Goal: Find specific page/section: Find specific page/section

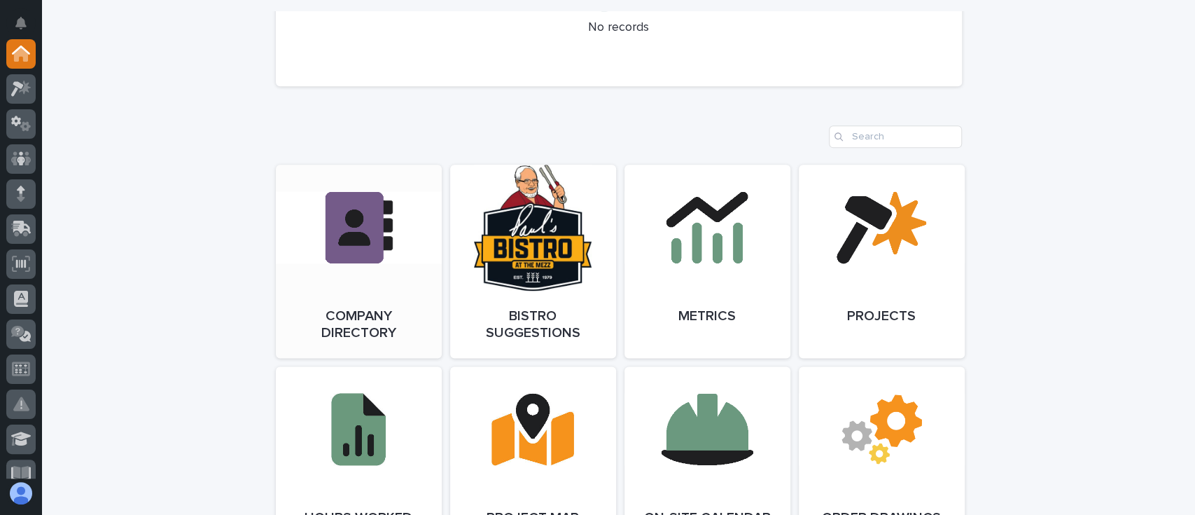
scroll to position [1120, 0]
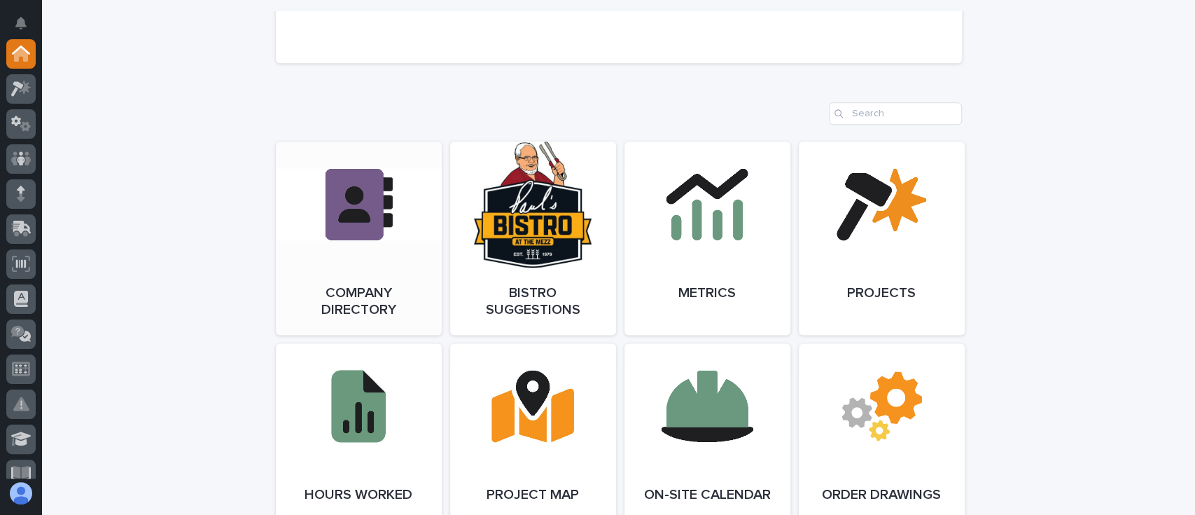
click at [325, 248] on link "Open Link" at bounding box center [359, 237] width 166 height 193
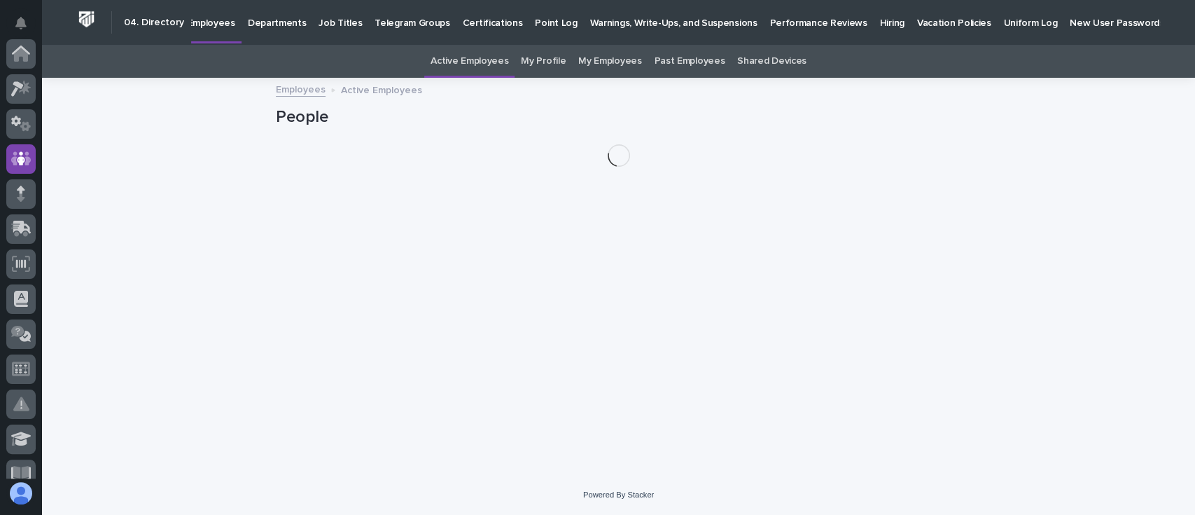
scroll to position [105, 0]
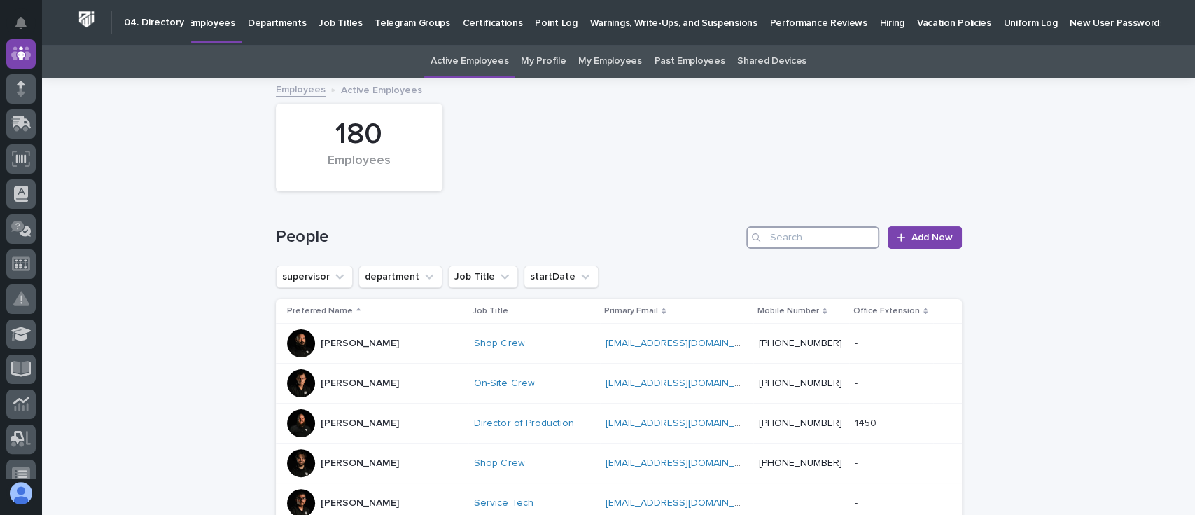
click at [791, 239] on input "Search" at bounding box center [813, 237] width 133 height 22
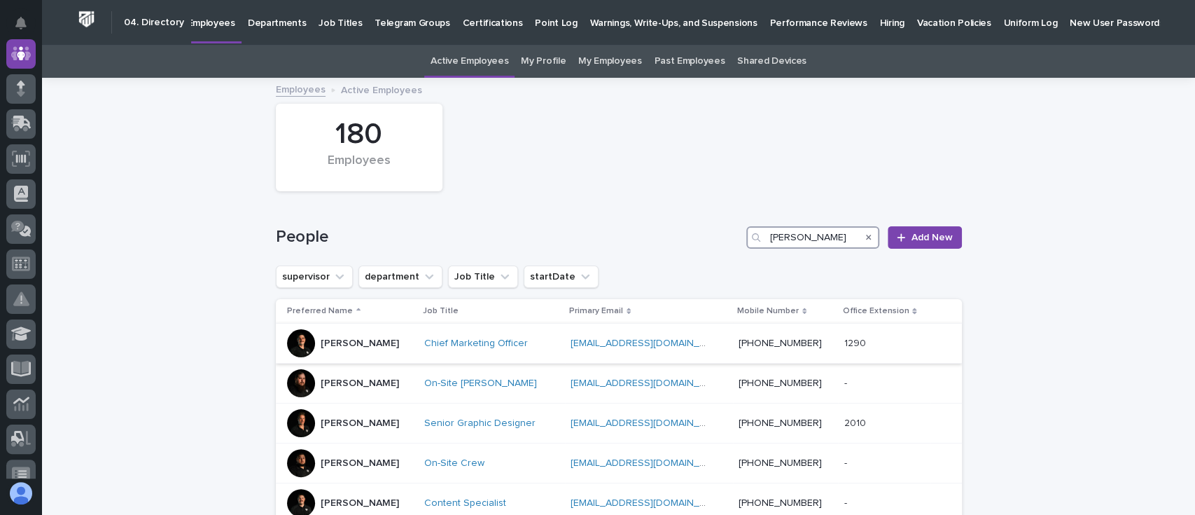
type input "[PERSON_NAME]"
click at [343, 340] on p "[PERSON_NAME]" at bounding box center [360, 344] width 78 height 12
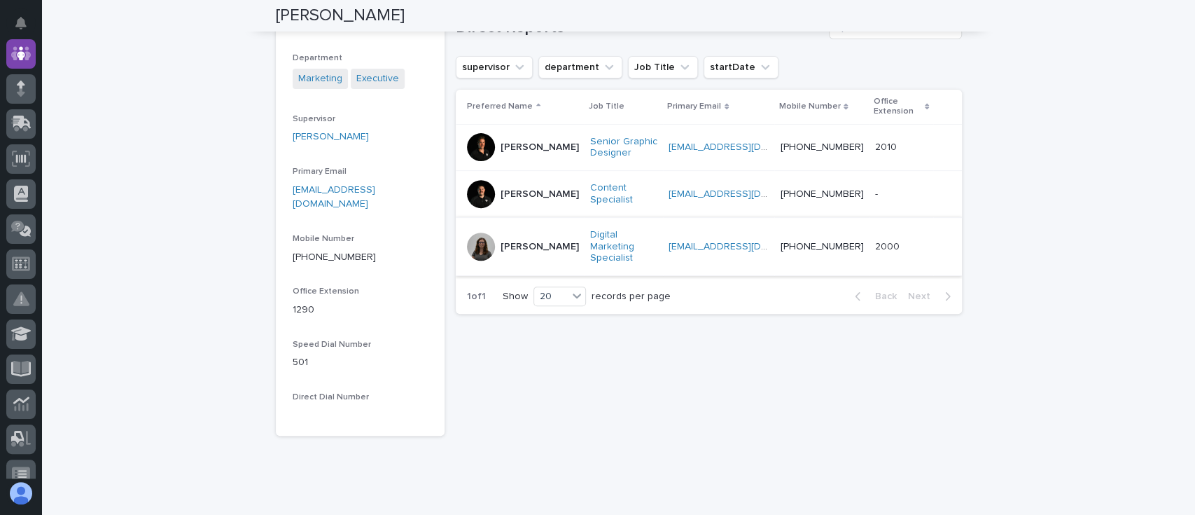
scroll to position [186, 0]
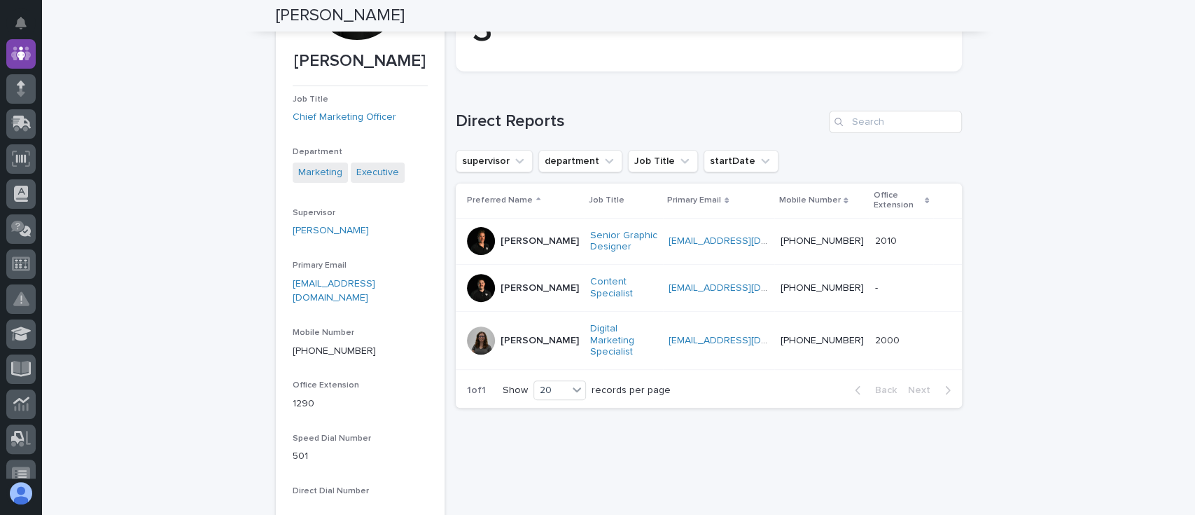
click at [476, 242] on div at bounding box center [481, 241] width 28 height 28
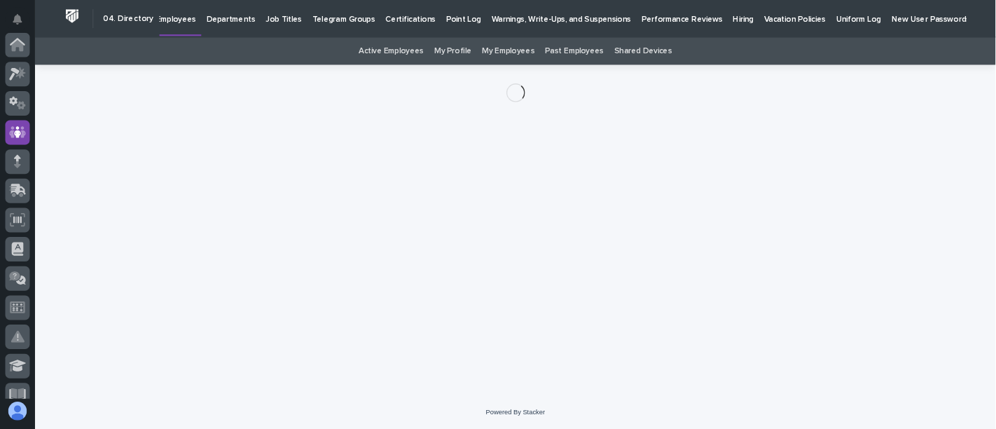
scroll to position [105, 0]
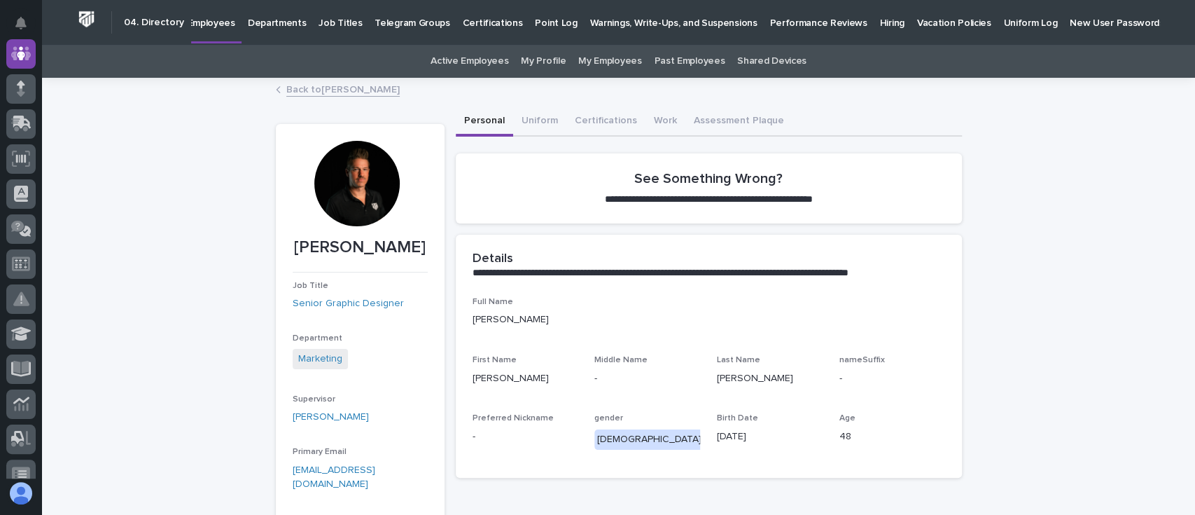
click at [350, 169] on div at bounding box center [356, 183] width 85 height 85
drag, startPoint x: 352, startPoint y: 184, endPoint x: 130, endPoint y: 276, distance: 239.6
click at [132, 276] on div "**********" at bounding box center [618, 432] width 1153 height 707
drag, startPoint x: 322, startPoint y: 148, endPoint x: 365, endPoint y: 203, distance: 69.3
click at [365, 203] on div at bounding box center [358, 189] width 130 height 97
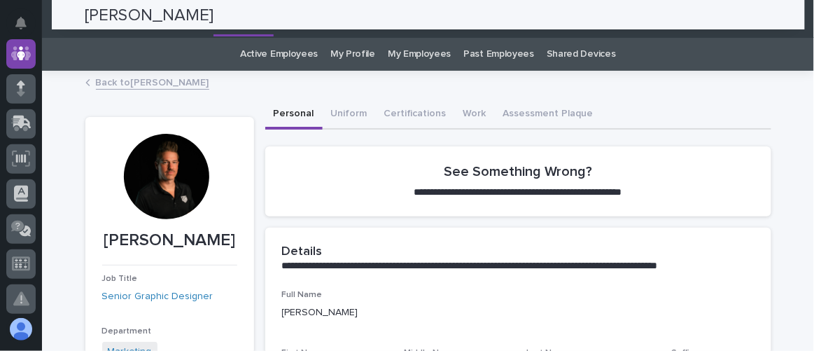
scroll to position [0, 0]
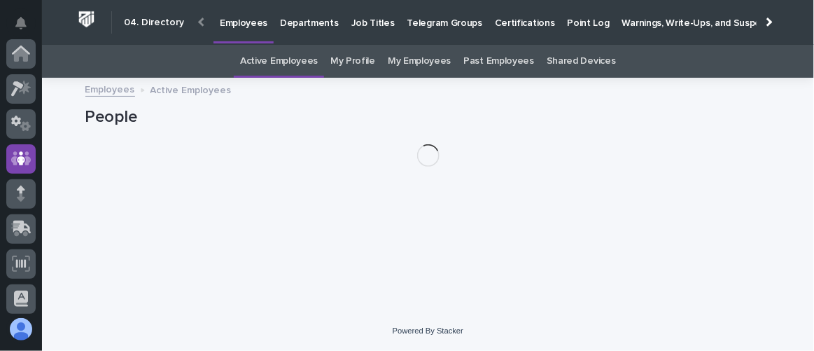
scroll to position [105, 0]
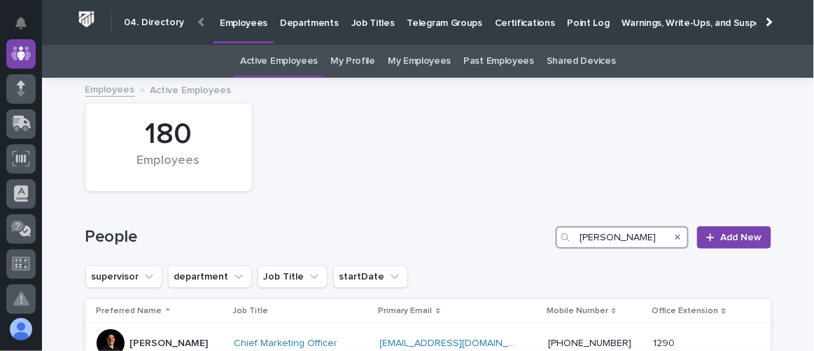
click at [608, 242] on input "[PERSON_NAME]" at bounding box center [622, 237] width 133 height 22
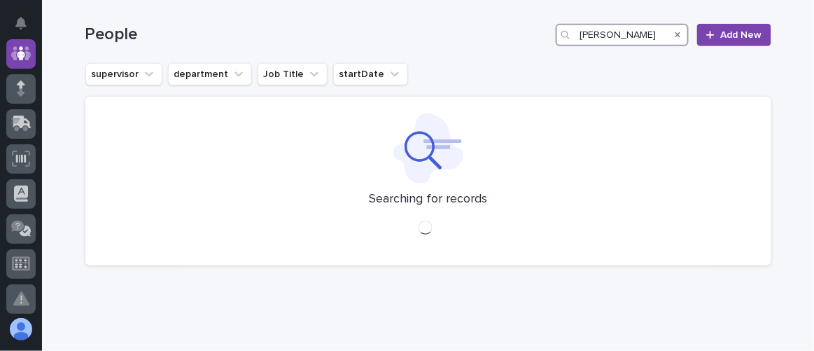
scroll to position [205, 0]
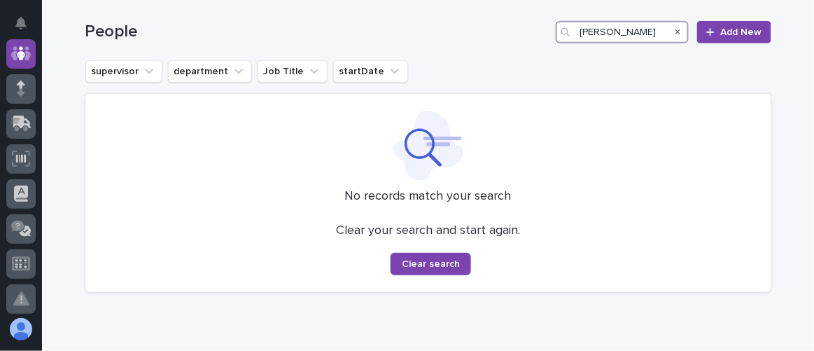
click at [604, 30] on input "[PERSON_NAME]" at bounding box center [622, 32] width 133 height 22
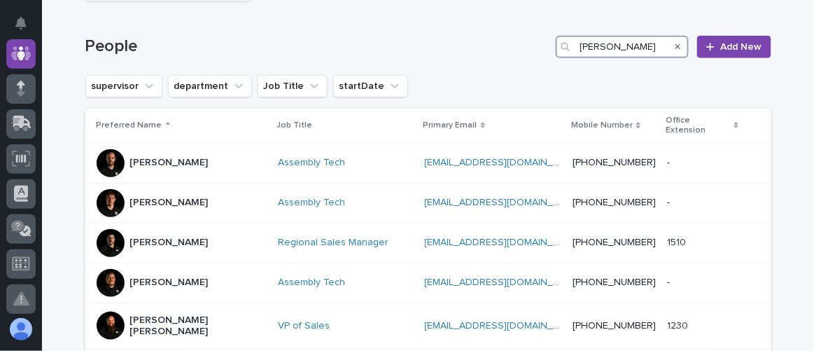
scroll to position [380, 0]
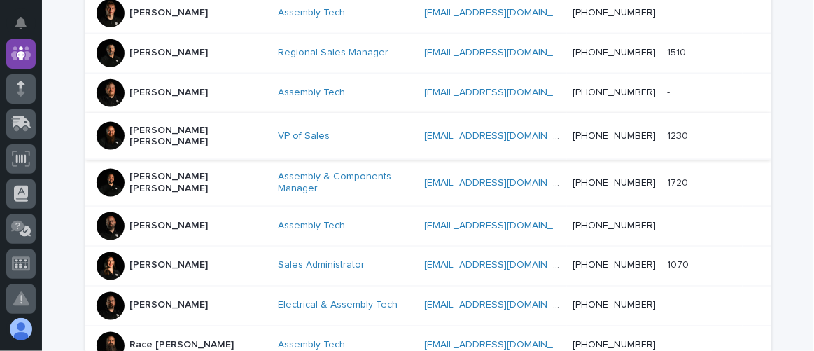
type input "[PERSON_NAME]"
click at [153, 125] on p "[PERSON_NAME] [PERSON_NAME]" at bounding box center [198, 137] width 137 height 24
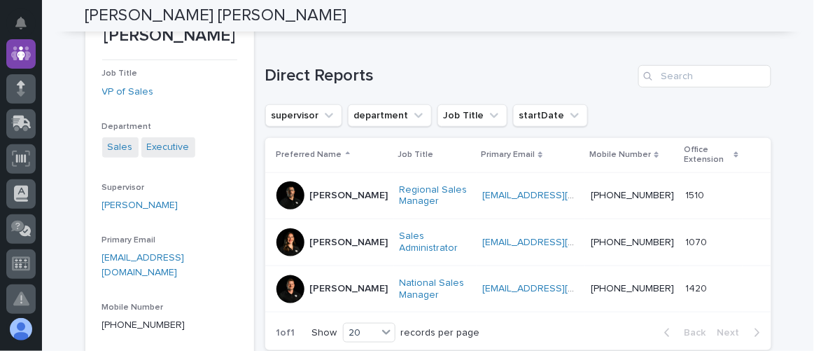
scroll to position [254, 0]
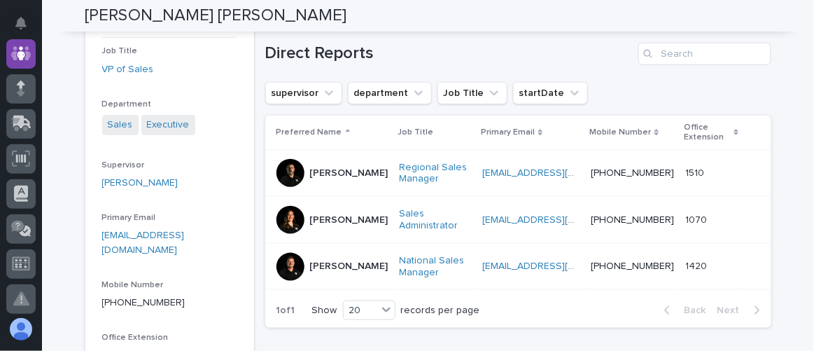
click at [317, 216] on p "[PERSON_NAME]" at bounding box center [349, 220] width 78 height 12
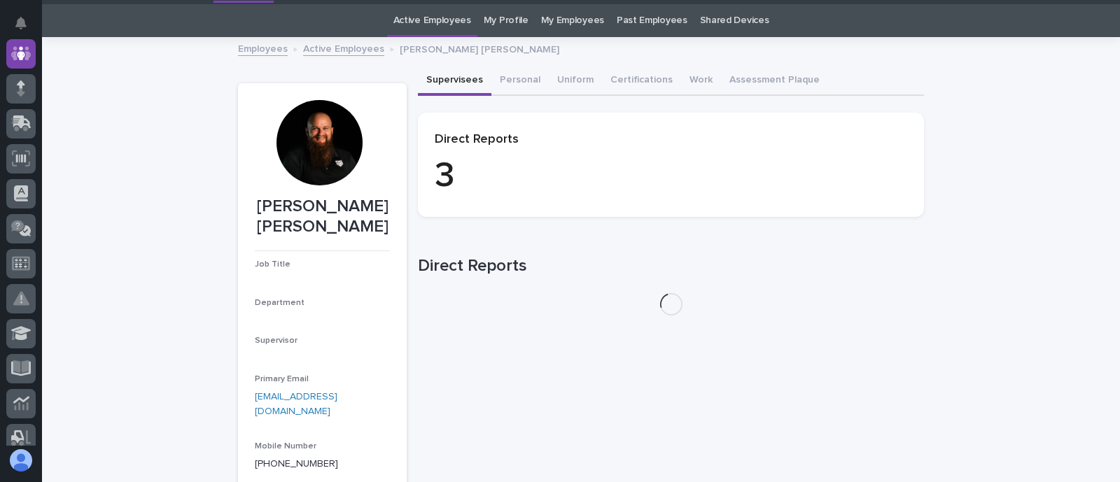
scroll to position [44, 0]
